Goal: Find specific page/section: Find specific page/section

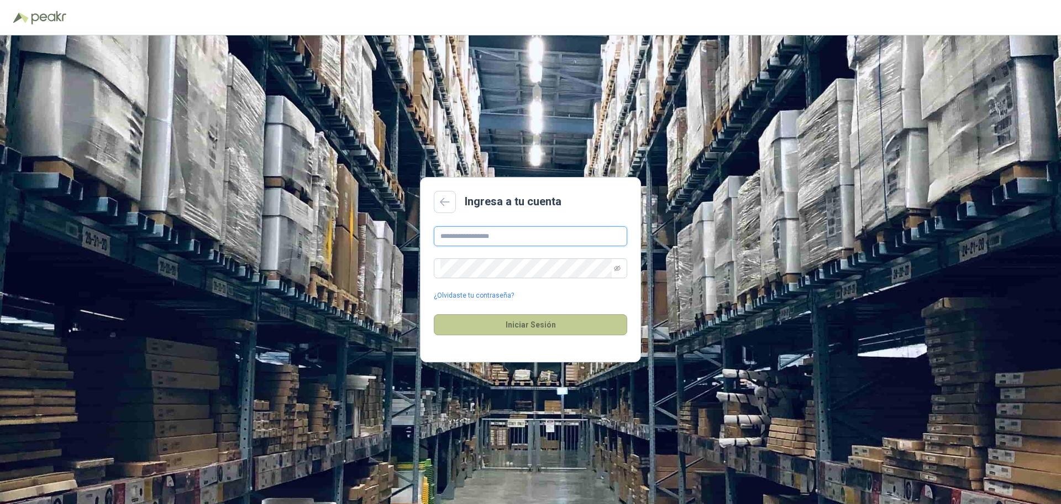
type input "**********"
click at [532, 322] on button "Iniciar Sesión" at bounding box center [530, 324] width 193 height 21
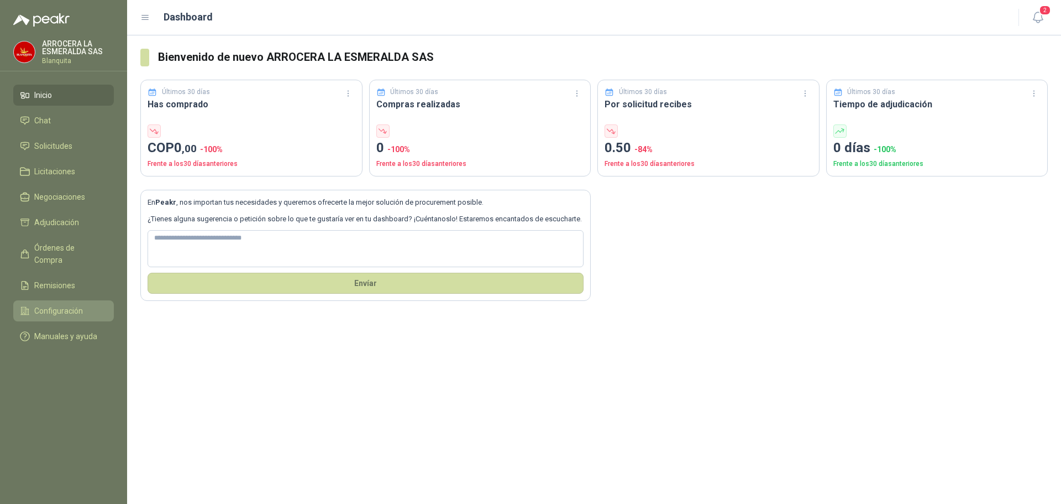
click at [74, 305] on span "Configuración" at bounding box center [58, 311] width 49 height 12
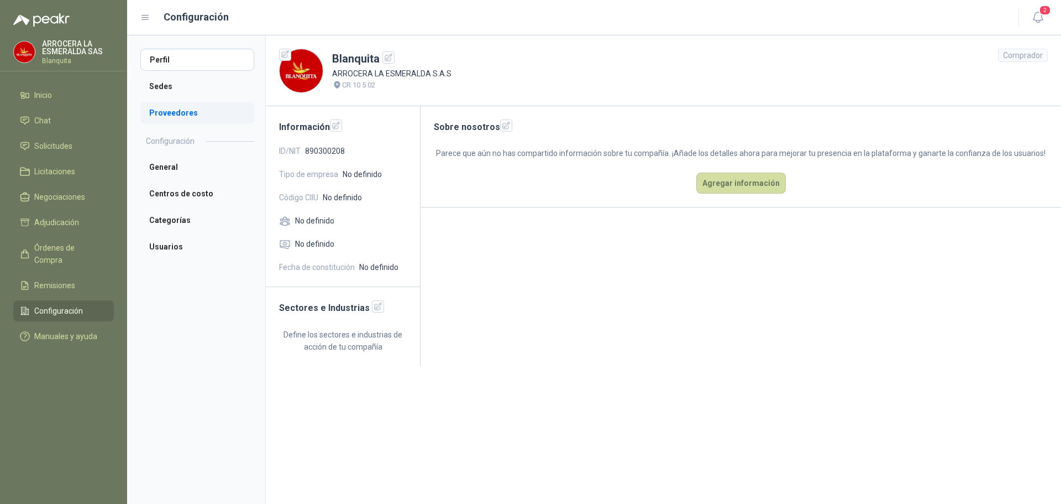
click at [176, 121] on li "Proveedores" at bounding box center [197, 113] width 114 height 22
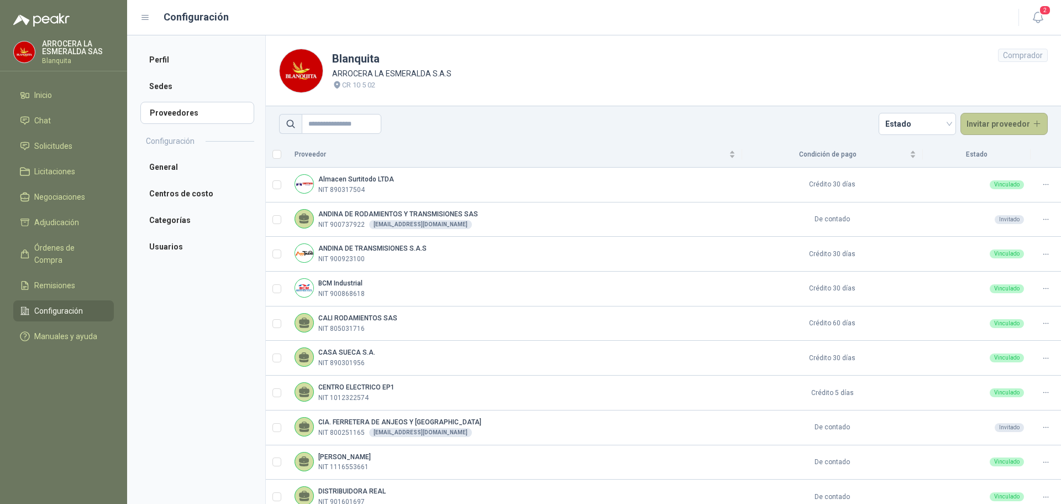
click at [1000, 124] on button "Invitar proveedor" at bounding box center [1005, 124] width 88 height 22
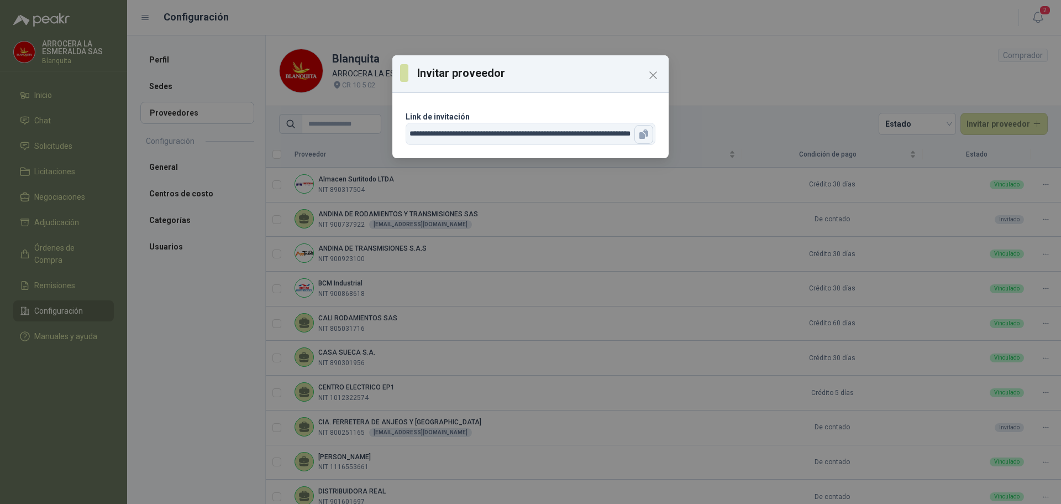
click at [642, 133] on icon "button" at bounding box center [643, 135] width 6 height 7
click at [657, 72] on icon "Close" at bounding box center [653, 75] width 7 height 7
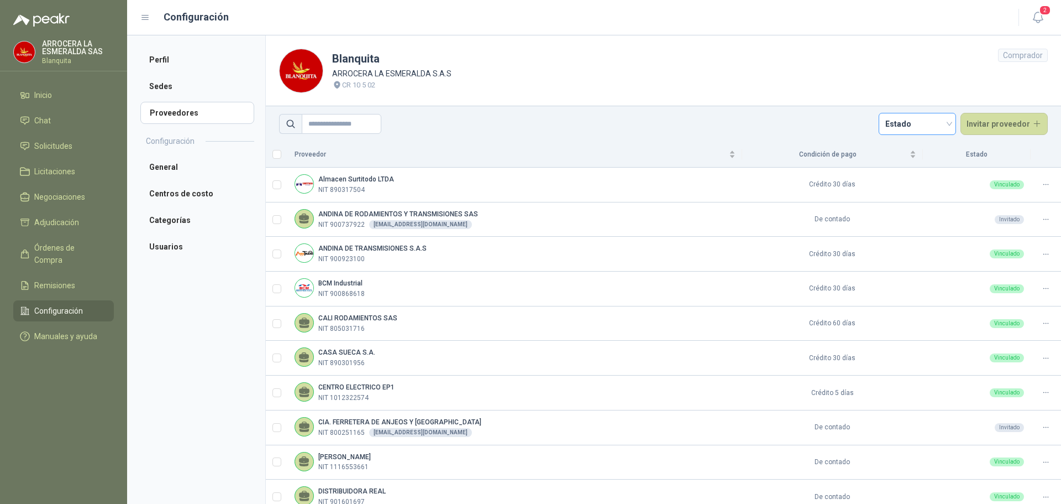
click at [907, 122] on span "Estado" at bounding box center [918, 124] width 64 height 17
click at [1040, 20] on icon "button" at bounding box center [1039, 18] width 14 height 14
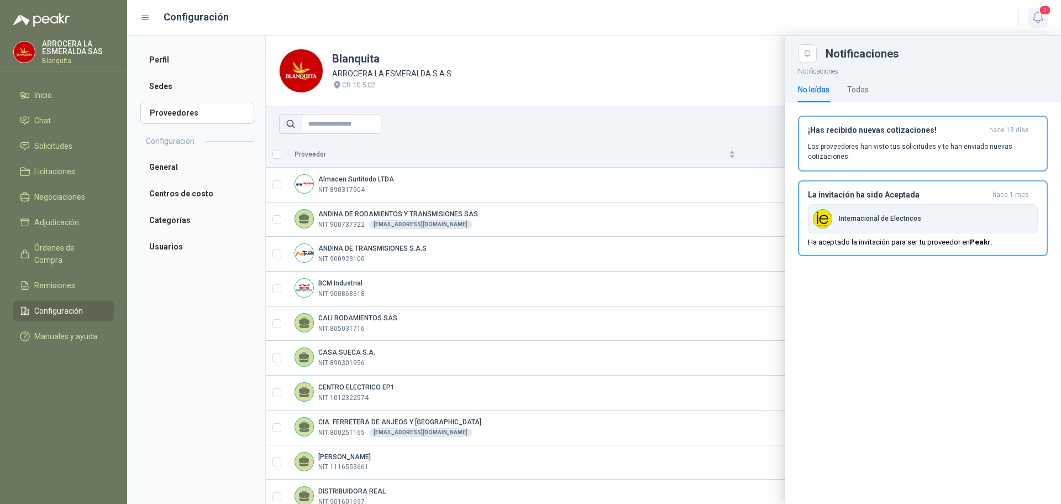
click at [1040, 20] on icon "button" at bounding box center [1039, 18] width 14 height 14
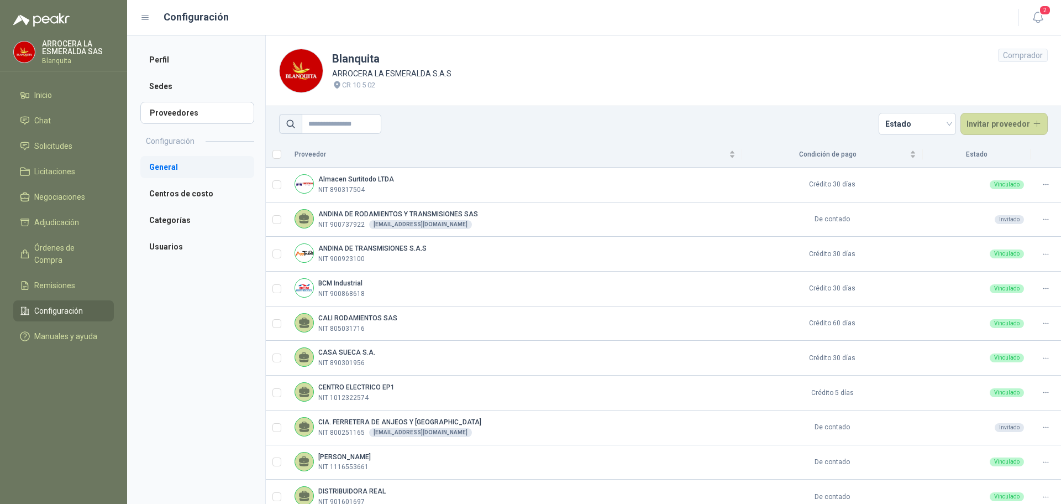
click at [166, 166] on li "General" at bounding box center [197, 167] width 114 height 22
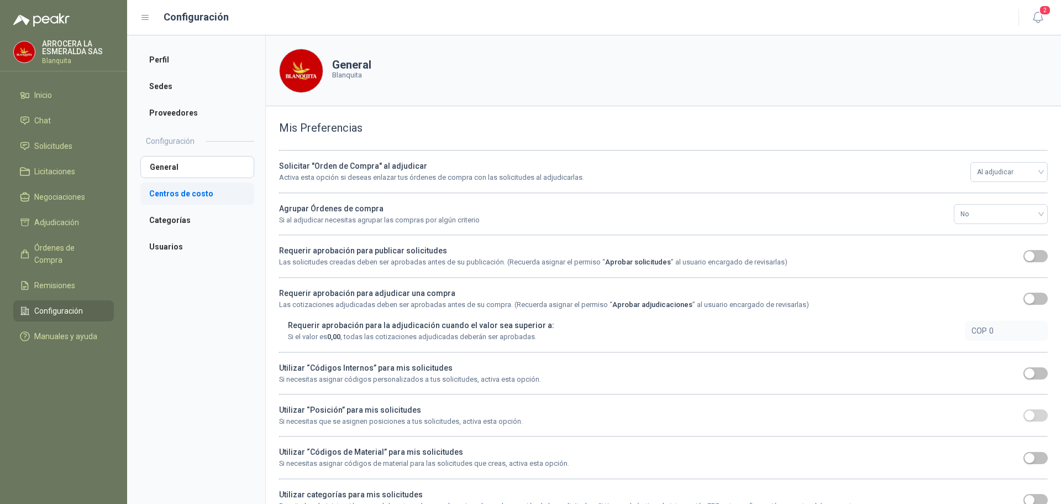
click at [187, 189] on li "Centros de costo" at bounding box center [197, 193] width 114 height 22
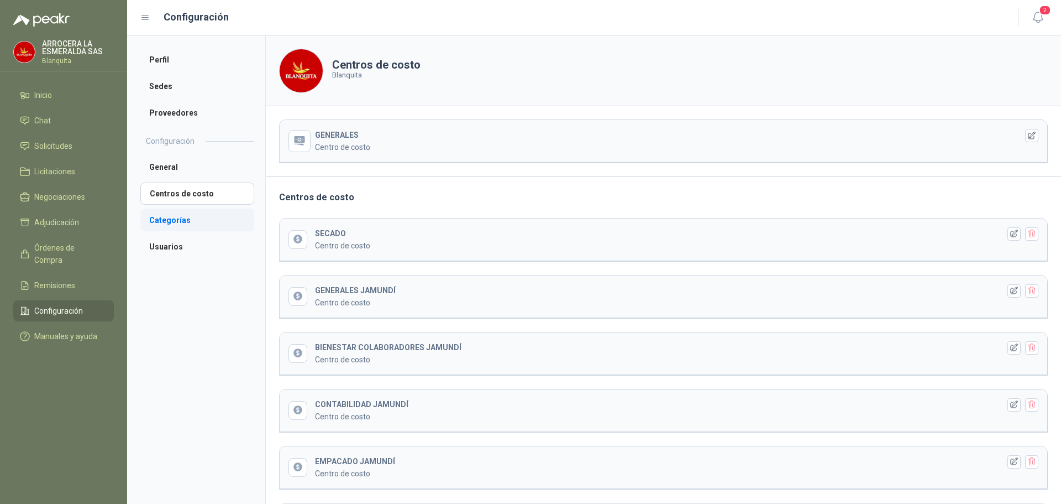
click at [205, 223] on li "Categorías" at bounding box center [197, 220] width 114 height 22
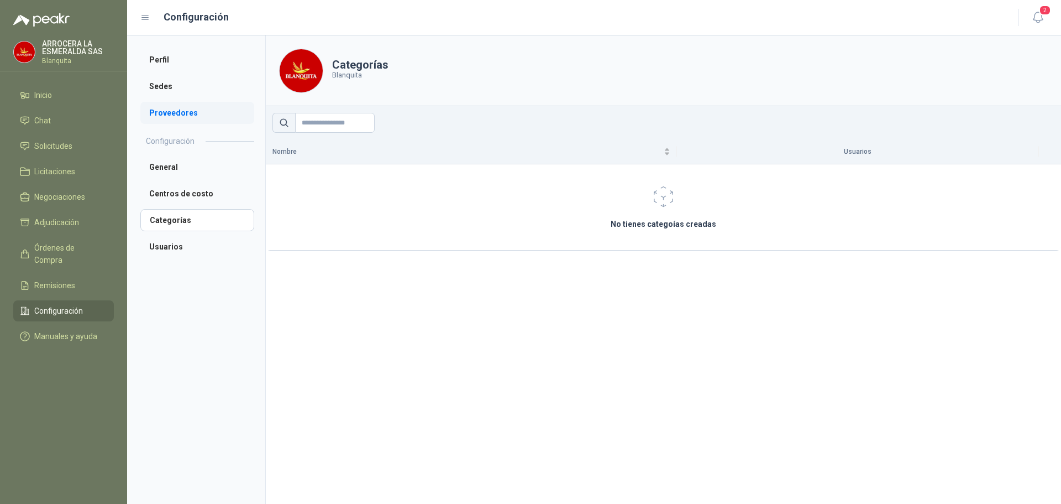
click at [173, 112] on li "Proveedores" at bounding box center [197, 113] width 114 height 22
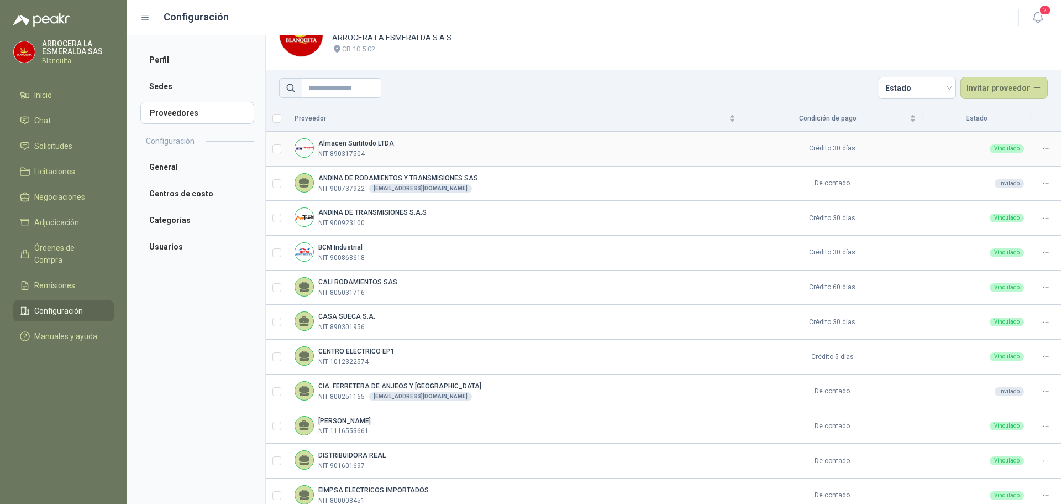
scroll to position [55, 0]
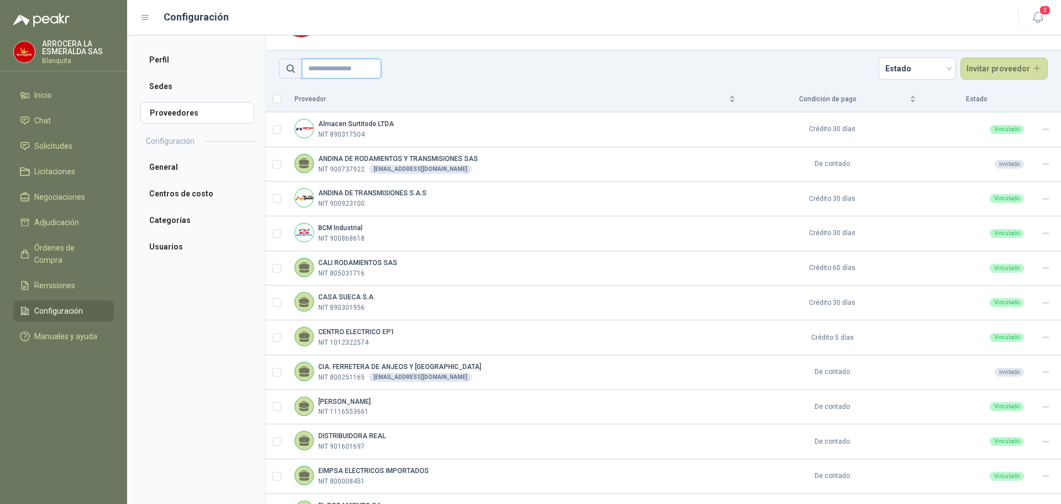
click at [353, 67] on input "text" at bounding box center [342, 69] width 80 height 20
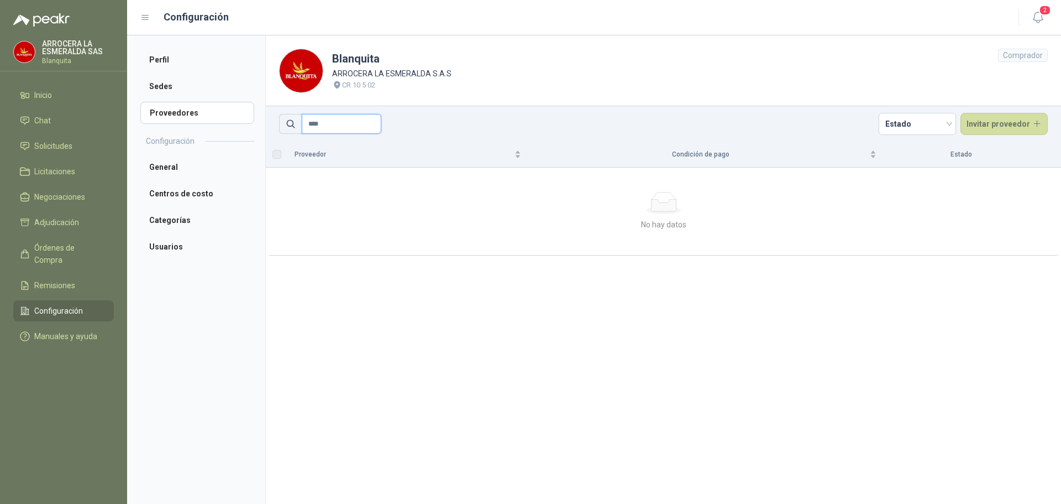
scroll to position [0, 0]
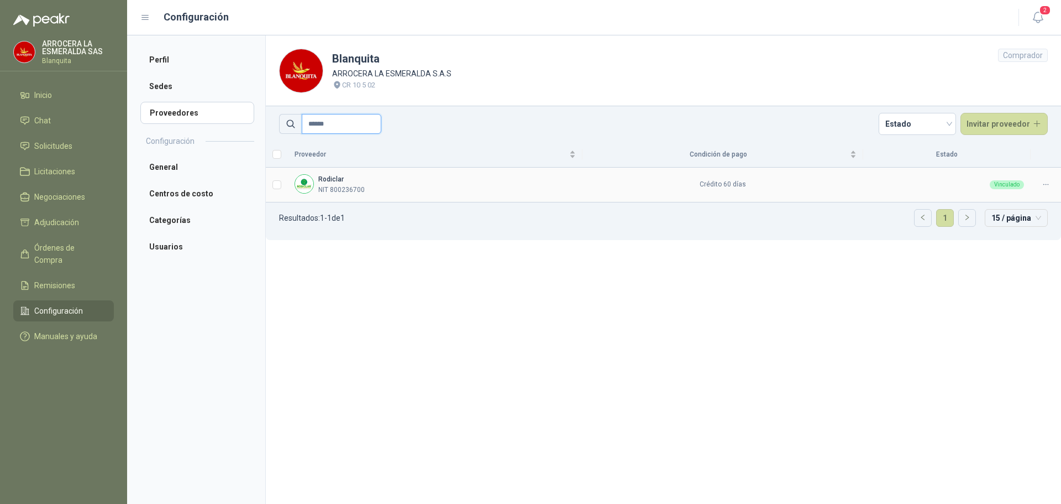
type input "******"
drag, startPoint x: 355, startPoint y: 184, endPoint x: 681, endPoint y: 185, distance: 326.2
click at [358, 184] on div "Rodiclar NIT 800236700" at bounding box center [341, 184] width 46 height 21
click at [741, 185] on td "Crédito 60 días" at bounding box center [723, 185] width 281 height 35
click at [1042, 182] on div at bounding box center [1046, 184] width 17 height 11
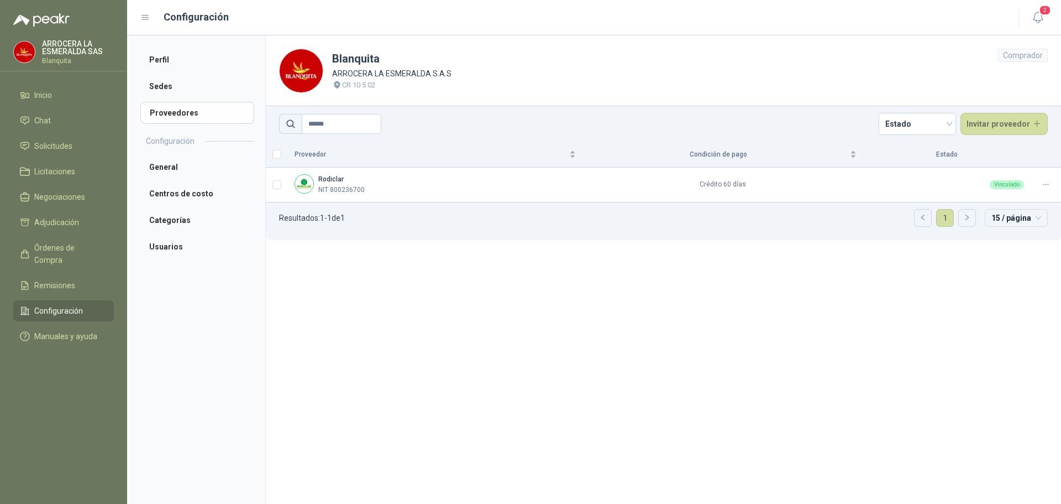
click at [419, 254] on section "Blanquita ARROCERA LA ESMERALDA S.A.S CR 10 5 02 Comprador ****** Estado Invita…" at bounding box center [663, 269] width 796 height 468
click at [339, 179] on b "Rodiclar" at bounding box center [330, 179] width 25 height 8
click at [316, 182] on div "Rodiclar NIT 800236700" at bounding box center [435, 184] width 281 height 21
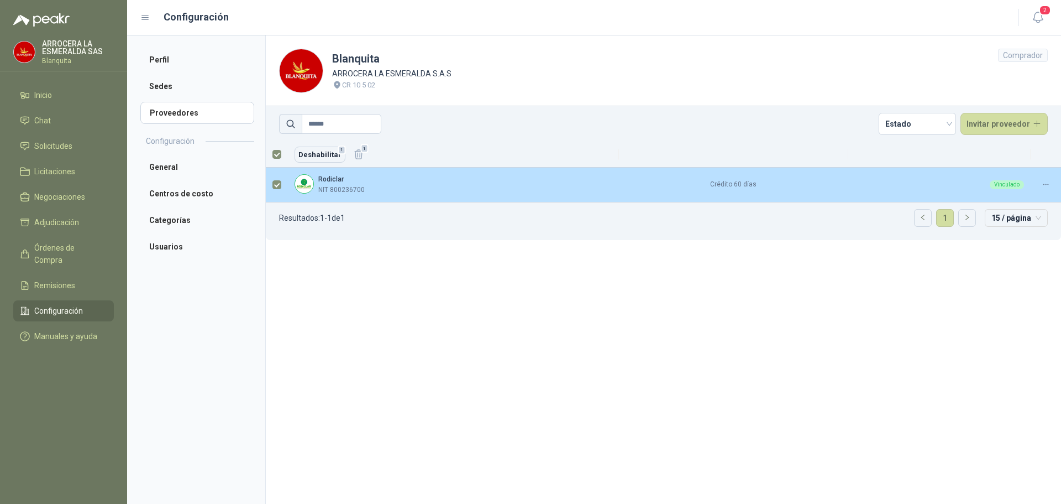
click at [363, 194] on p "NIT 800236700" at bounding box center [341, 190] width 46 height 11
click at [332, 187] on p "NIT 800236700" at bounding box center [341, 190] width 46 height 11
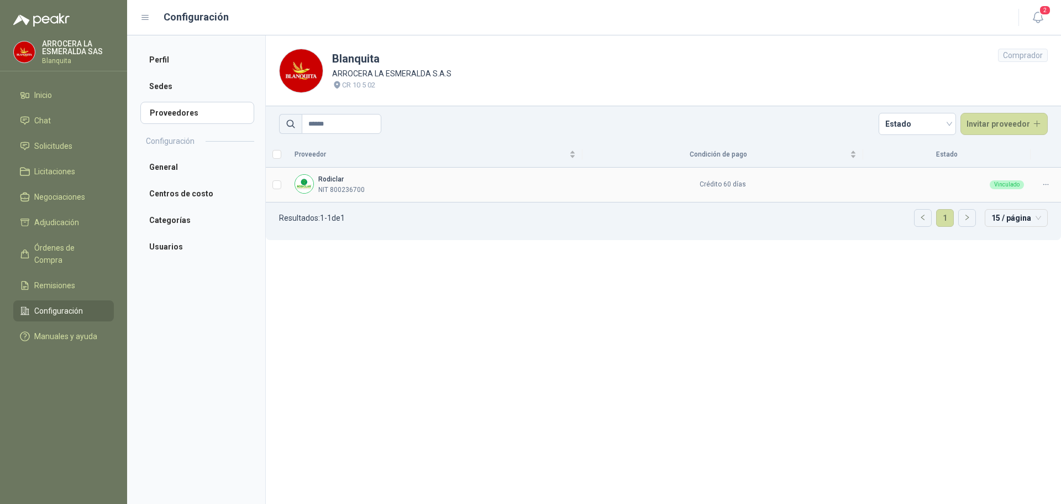
click at [369, 191] on div "Rodiclar NIT 800236700" at bounding box center [435, 184] width 281 height 21
click at [341, 189] on p "NIT 800236700" at bounding box center [341, 190] width 46 height 11
click at [342, 189] on p "NIT 800236700" at bounding box center [341, 190] width 46 height 11
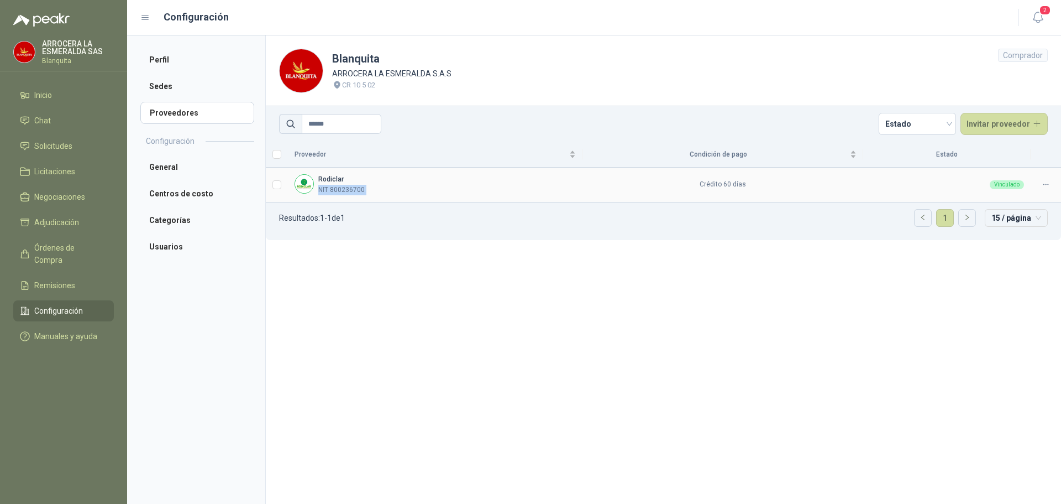
click at [342, 189] on p "NIT 800236700" at bounding box center [341, 190] width 46 height 11
click at [324, 183] on div "Rodiclar NIT 800236700" at bounding box center [341, 184] width 46 height 21
click at [703, 185] on td "Crédito 60 días" at bounding box center [723, 185] width 281 height 35
click at [873, 178] on td "Vinculado" at bounding box center [948, 185] width 168 height 35
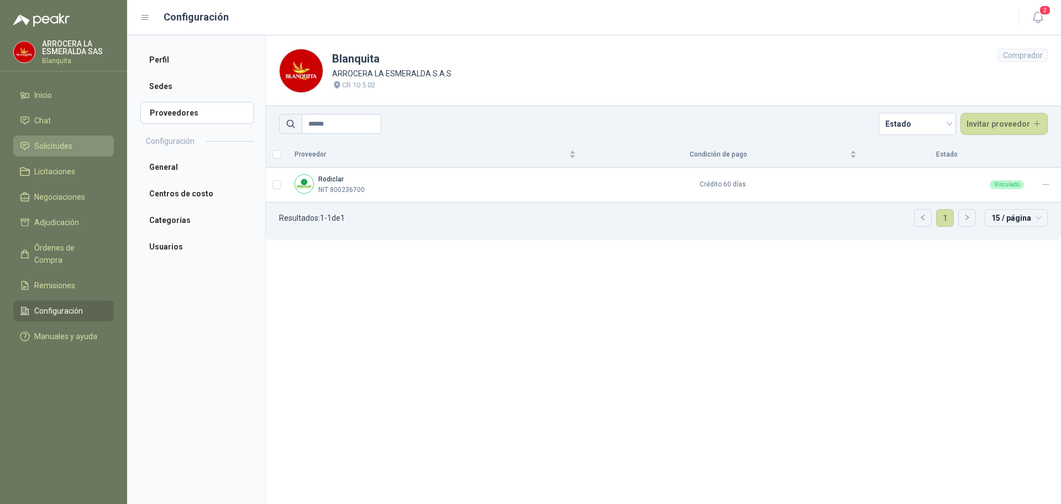
click at [41, 148] on span "Solicitudes" at bounding box center [53, 146] width 38 height 12
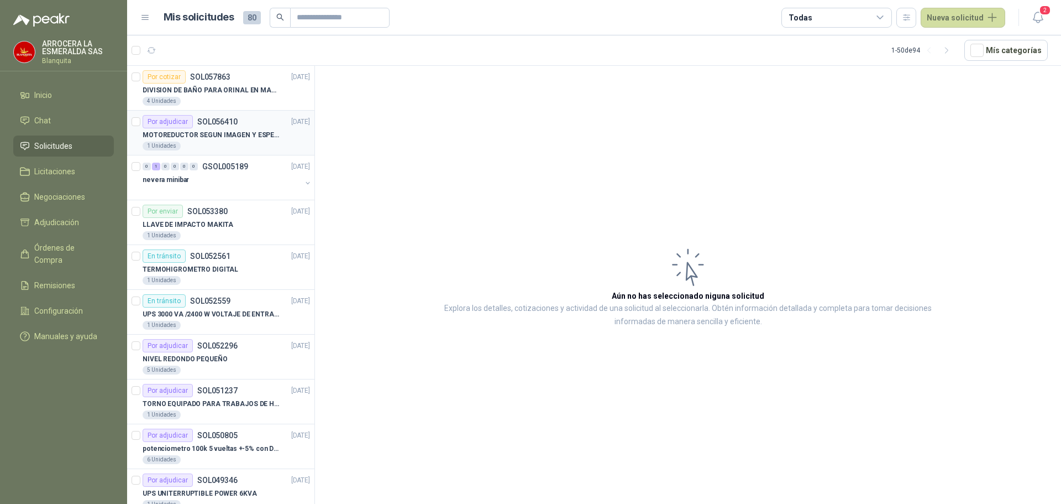
click at [227, 136] on p "MOTOREDUCTOR SEGUN IMAGEN Y ESPECIFICACIONES ADJUNTAS" at bounding box center [212, 135] width 138 height 11
